Goal: Information Seeking & Learning: Learn about a topic

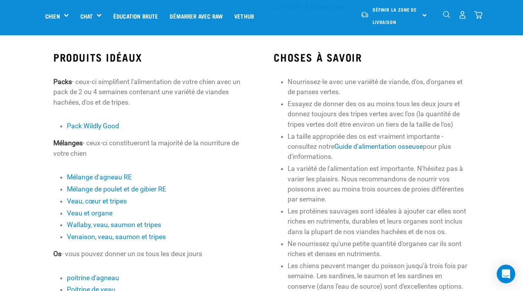
scroll to position [219, 0]
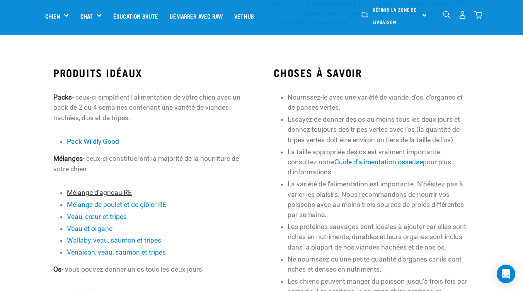
click at [93, 196] on font "Mélange d'agneau RE" at bounding box center [99, 192] width 65 height 8
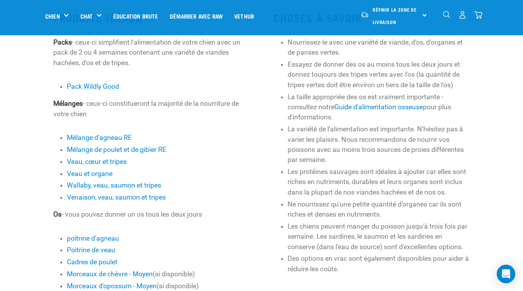
scroll to position [196, 0]
